Goal: Find specific page/section: Find specific page/section

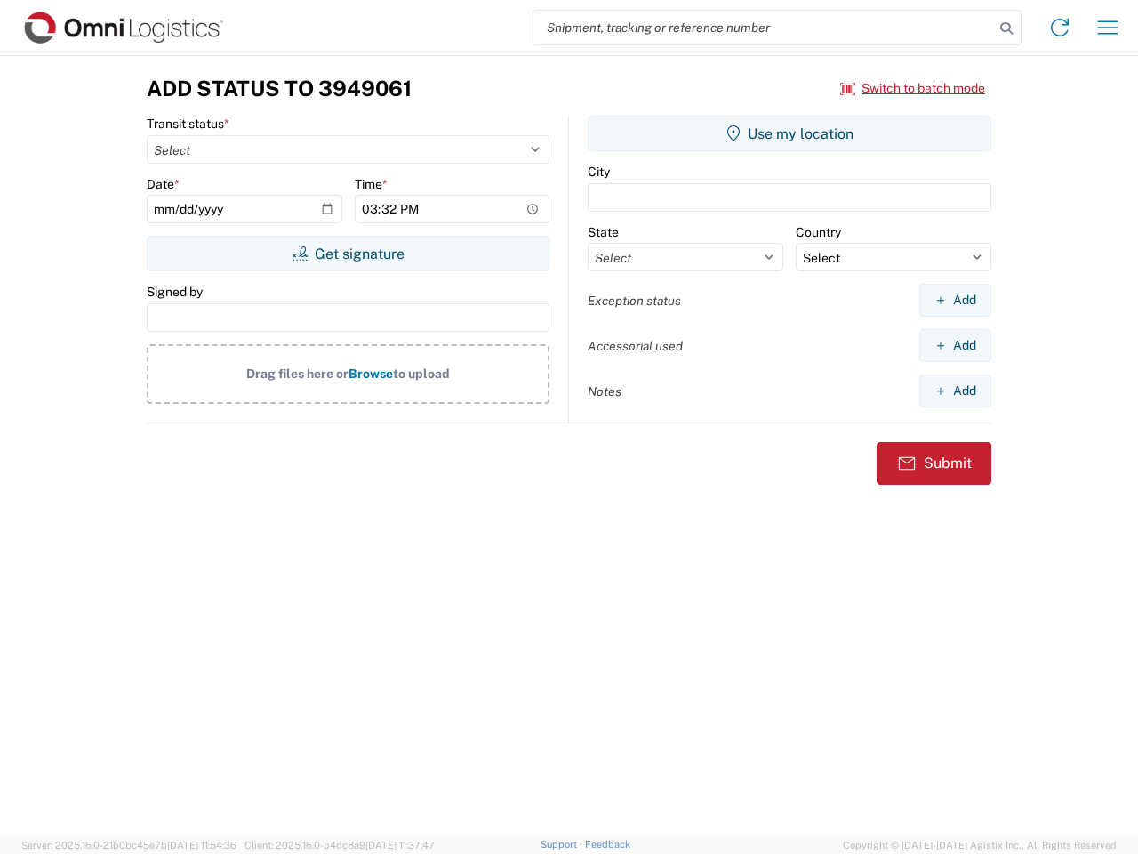
click at [764, 28] on input "search" at bounding box center [764, 28] width 461 height 34
click at [1007, 28] on icon at bounding box center [1006, 28] width 25 height 25
click at [1060, 28] on icon at bounding box center [1060, 27] width 28 height 28
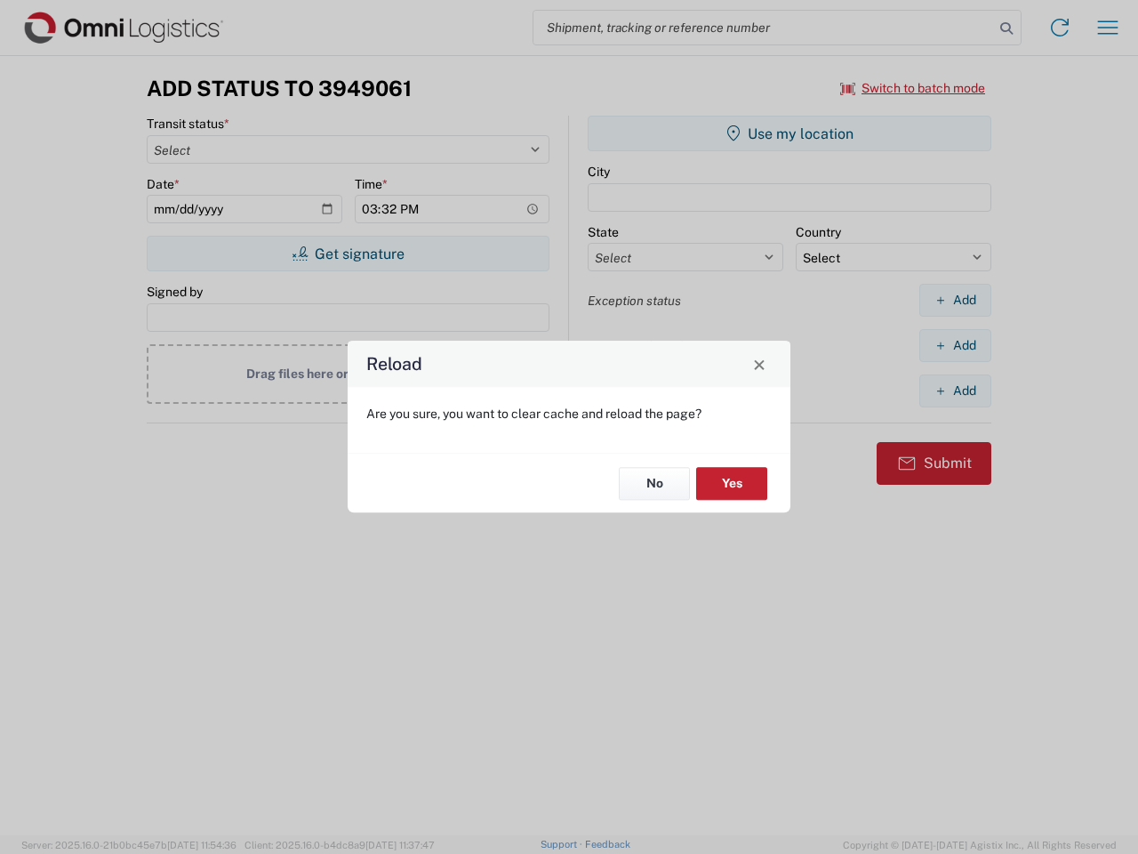
click at [1108, 28] on div "Reload Are you sure, you want to clear cache and reload the page? No Yes" at bounding box center [569, 427] width 1138 height 854
click at [913, 88] on div "Reload Are you sure, you want to clear cache and reload the page? No Yes" at bounding box center [569, 427] width 1138 height 854
click at [348, 253] on div "Reload Are you sure, you want to clear cache and reload the page? No Yes" at bounding box center [569, 427] width 1138 height 854
click at [790, 133] on div "Reload Are you sure, you want to clear cache and reload the page? No Yes" at bounding box center [569, 427] width 1138 height 854
click at [955, 300] on div "Reload Are you sure, you want to clear cache and reload the page? No Yes" at bounding box center [569, 427] width 1138 height 854
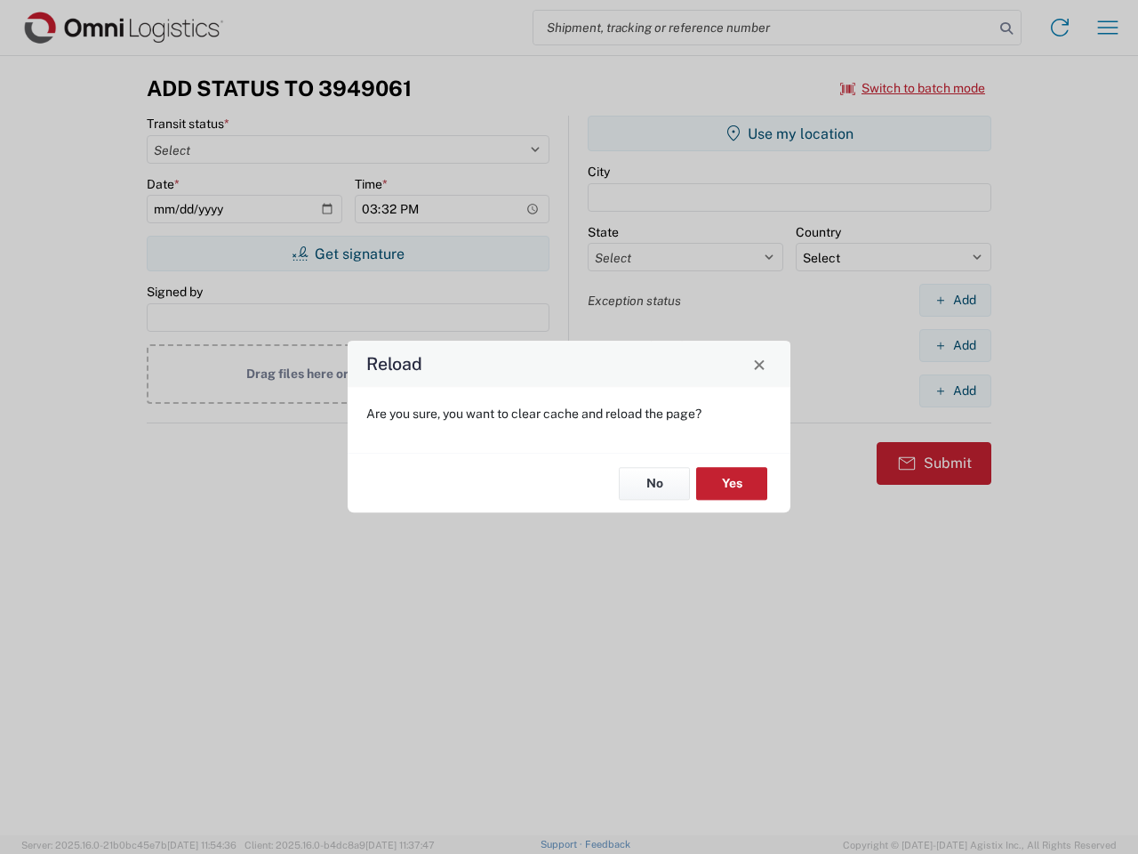
click at [955, 345] on div "Reload Are you sure, you want to clear cache and reload the page? No Yes" at bounding box center [569, 427] width 1138 height 854
click at [955, 390] on div "Reload Are you sure, you want to clear cache and reload the page? No Yes" at bounding box center [569, 427] width 1138 height 854
